Goal: Check status: Check status

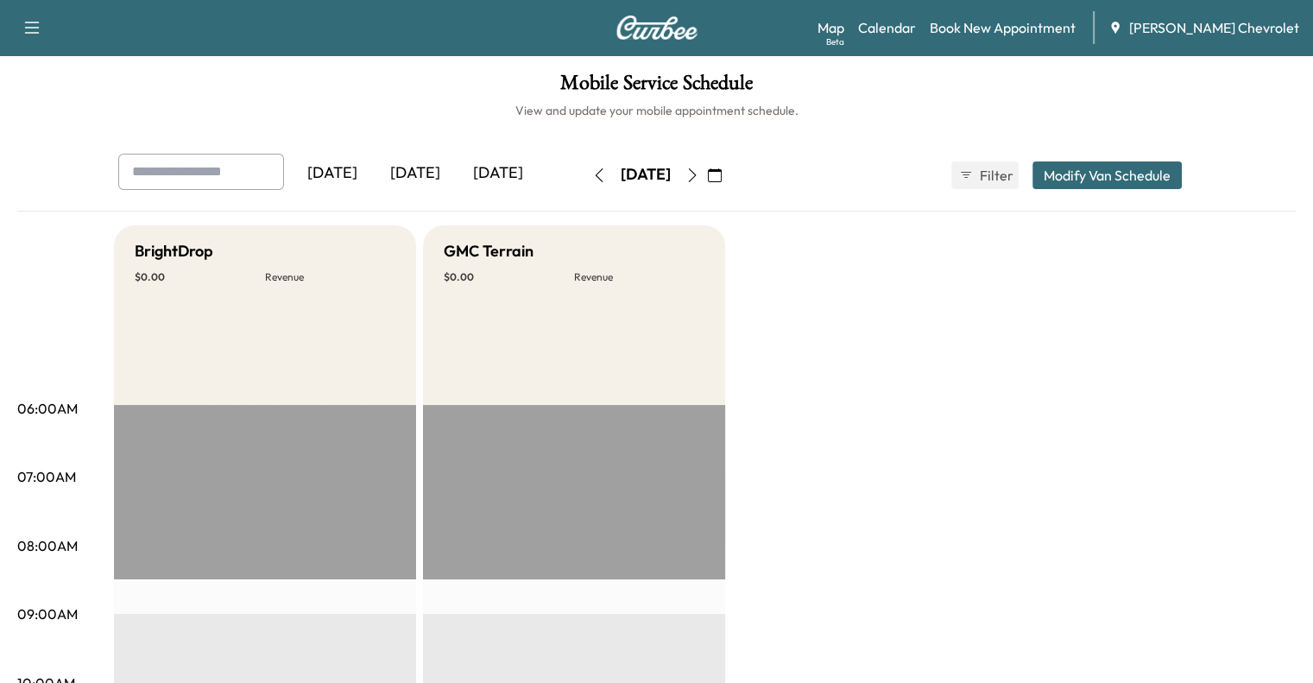
click at [374, 182] on div "[DATE]" at bounding box center [415, 174] width 83 height 40
click at [457, 175] on div "[DATE]" at bounding box center [498, 174] width 83 height 40
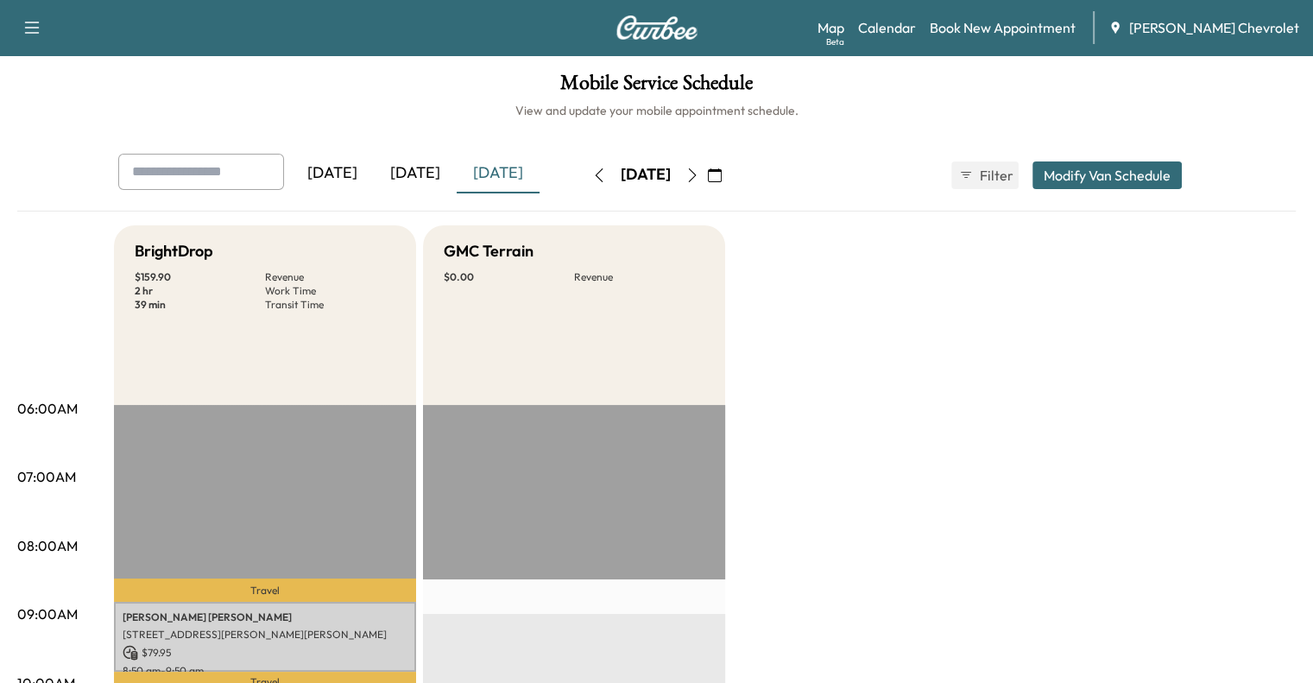
click at [374, 186] on div "[DATE]" at bounding box center [415, 174] width 83 height 40
